Goal: Navigation & Orientation: Find specific page/section

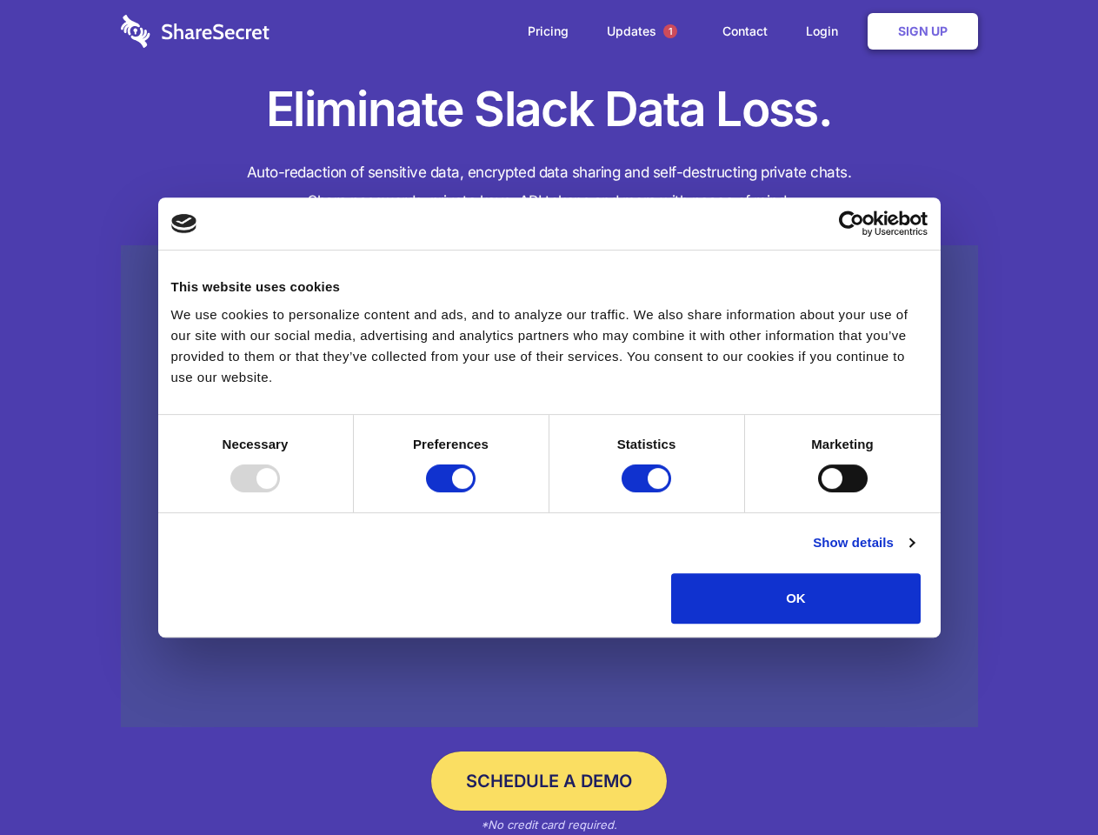
click at [280, 492] on div at bounding box center [255, 478] width 50 height 28
click at [476, 492] on input "Preferences" at bounding box center [451, 478] width 50 height 28
checkbox input "false"
click at [649, 492] on input "Statistics" at bounding box center [647, 478] width 50 height 28
checkbox input "false"
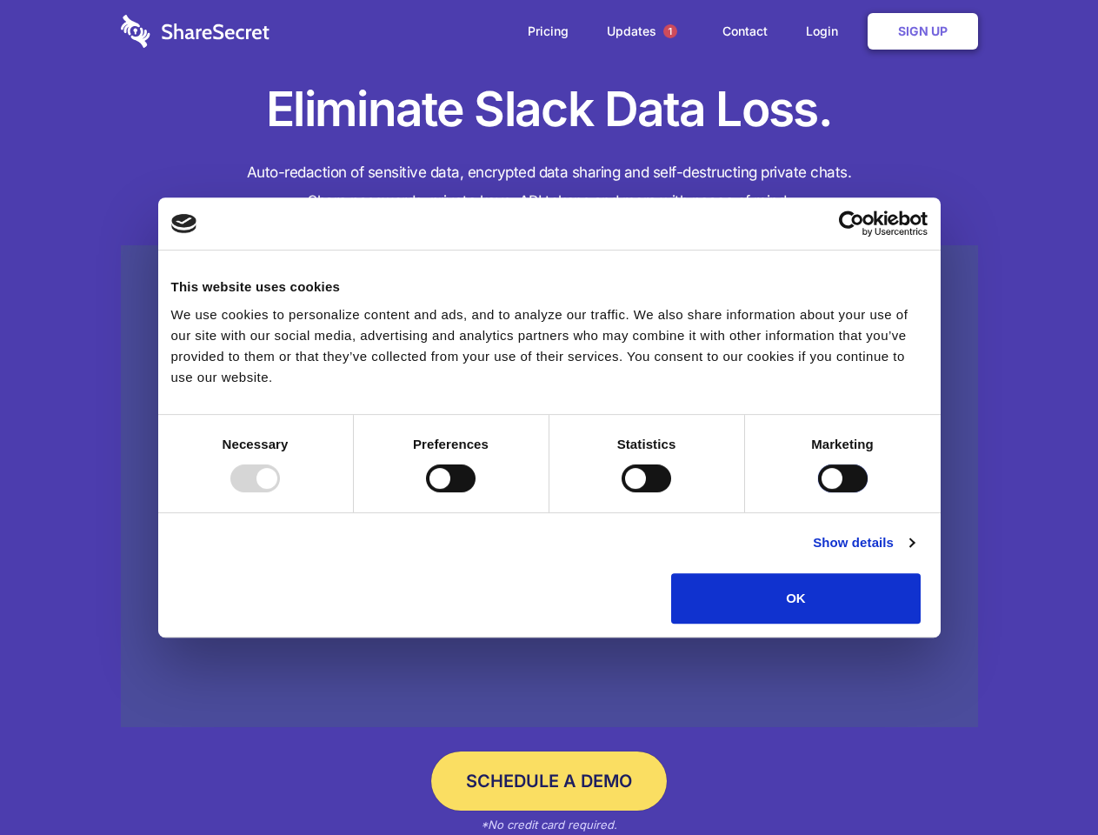
click at [818, 492] on input "Marketing" at bounding box center [843, 478] width 50 height 28
checkbox input "true"
click at [914, 553] on link "Show details" at bounding box center [863, 542] width 101 height 21
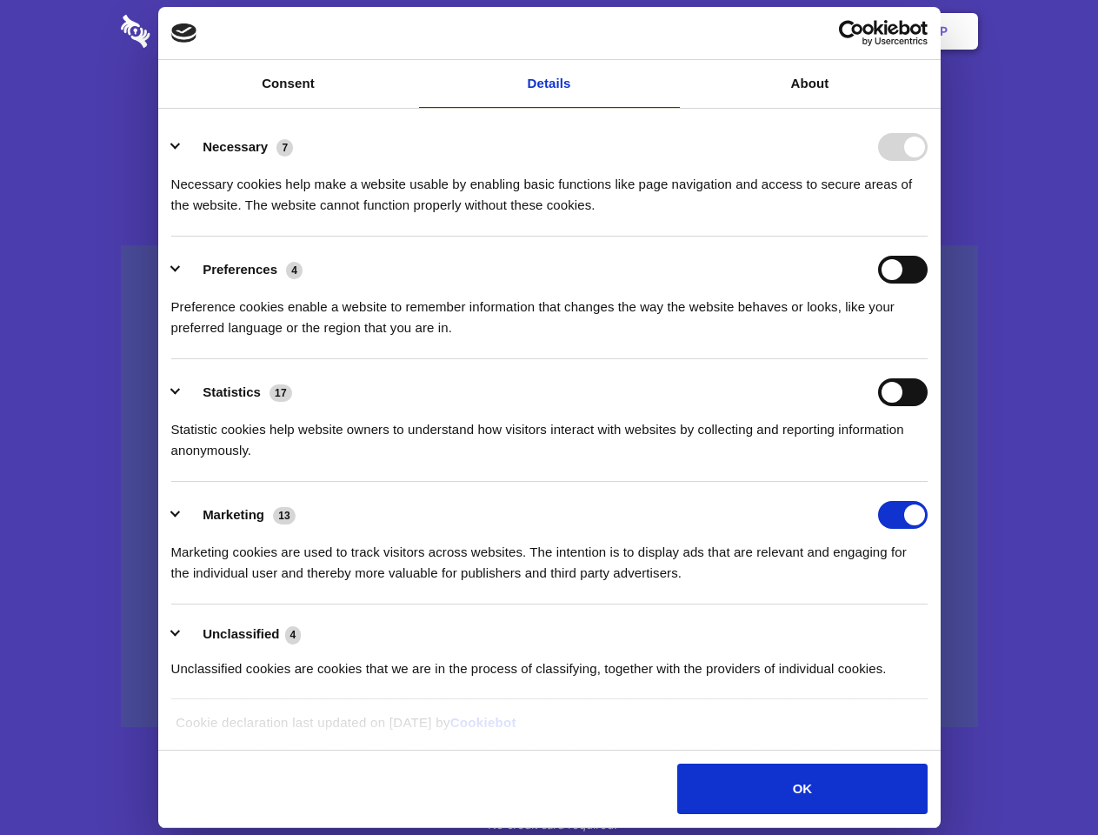
click at [961, 629] on link at bounding box center [549, 486] width 857 height 483
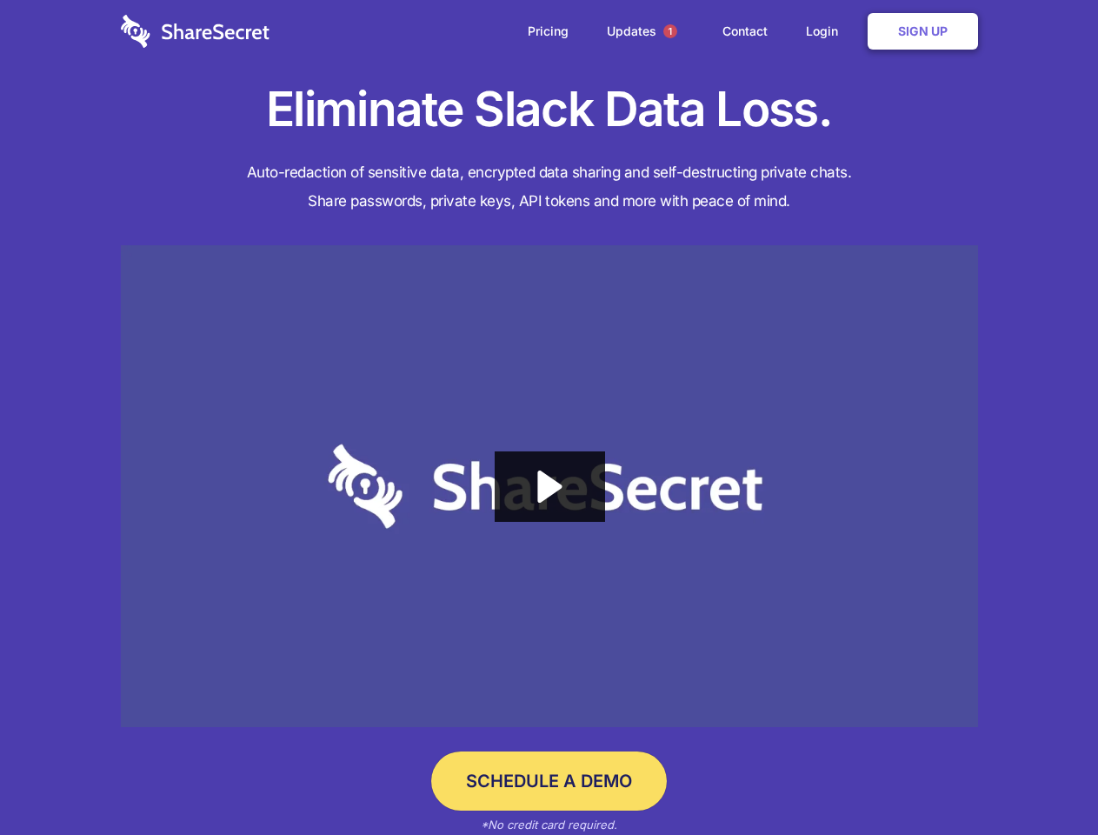
click at [669, 31] on span "1" at bounding box center [670, 31] width 14 height 14
